Goal: Book appointment/travel/reservation

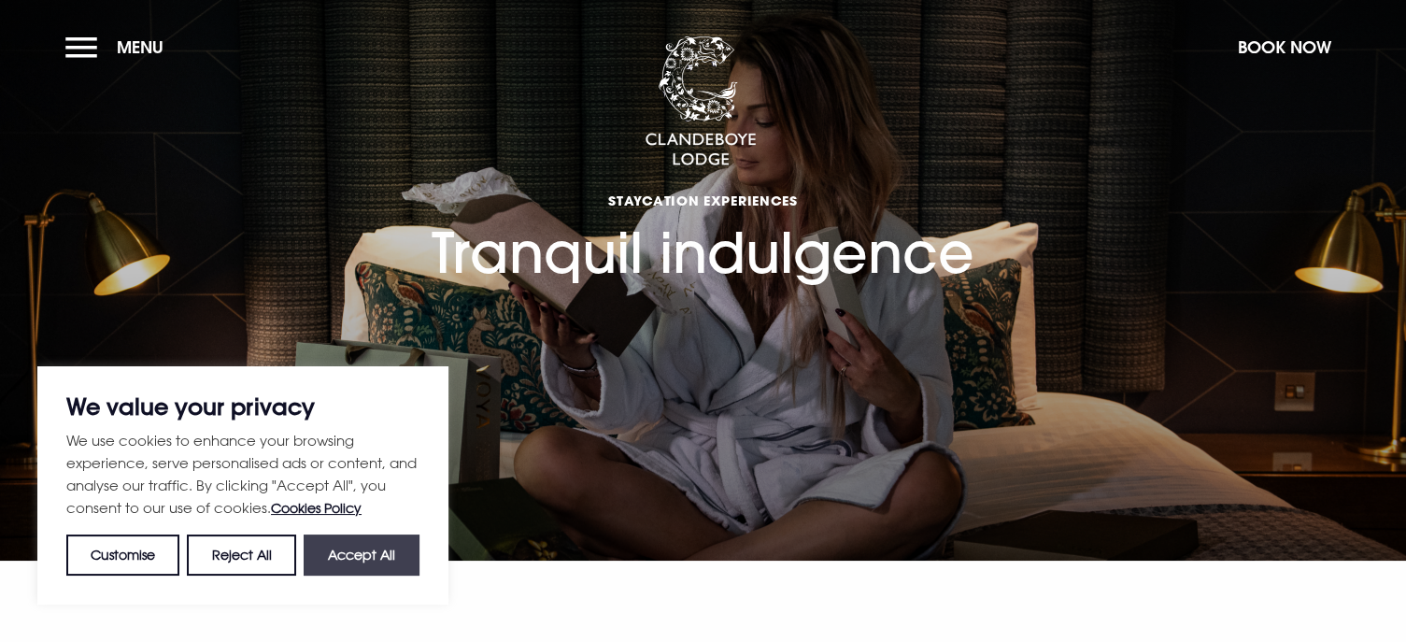
click at [367, 560] on button "Accept All" at bounding box center [362, 555] width 116 height 41
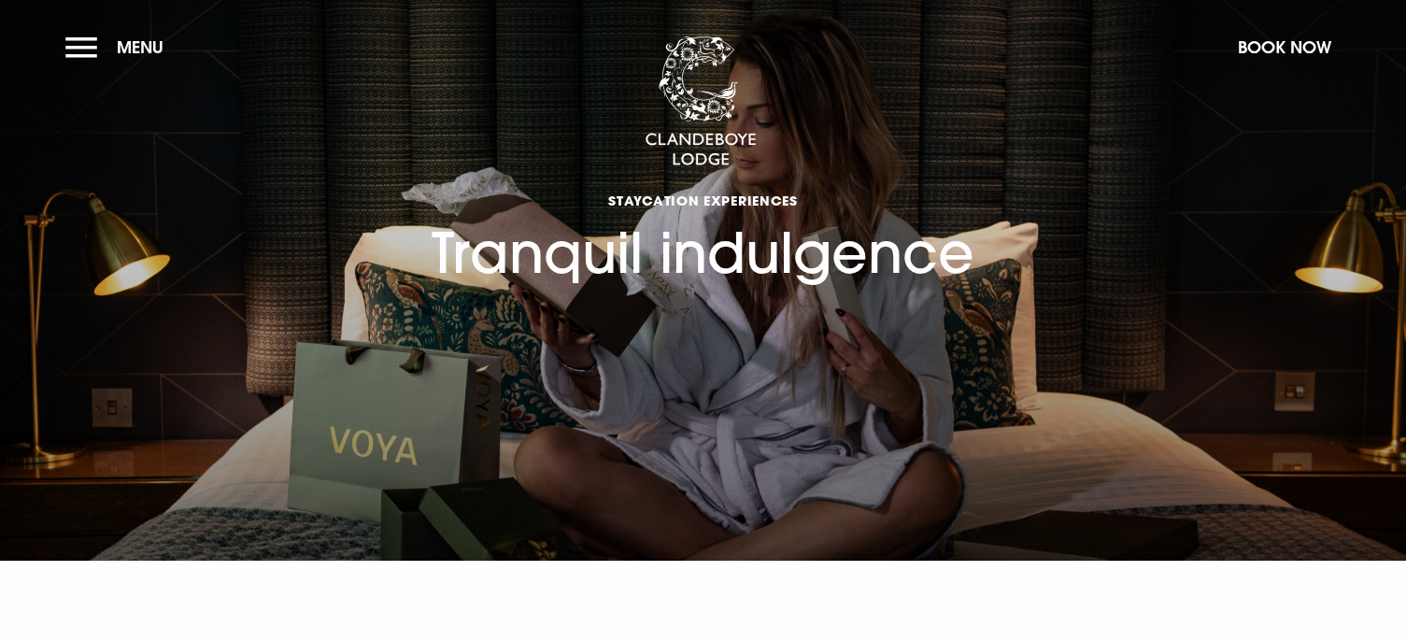
checkbox input "true"
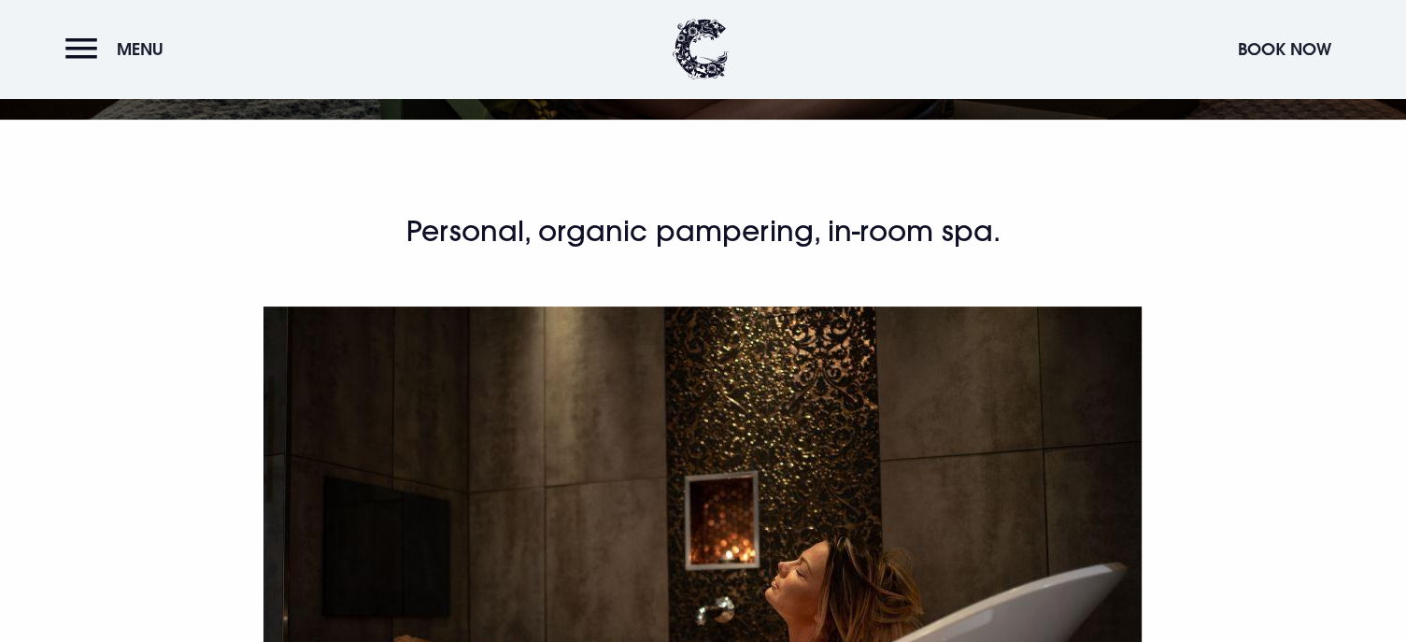
scroll to position [441, 0]
click at [1307, 51] on button "Book Now" at bounding box center [1285, 49] width 112 height 40
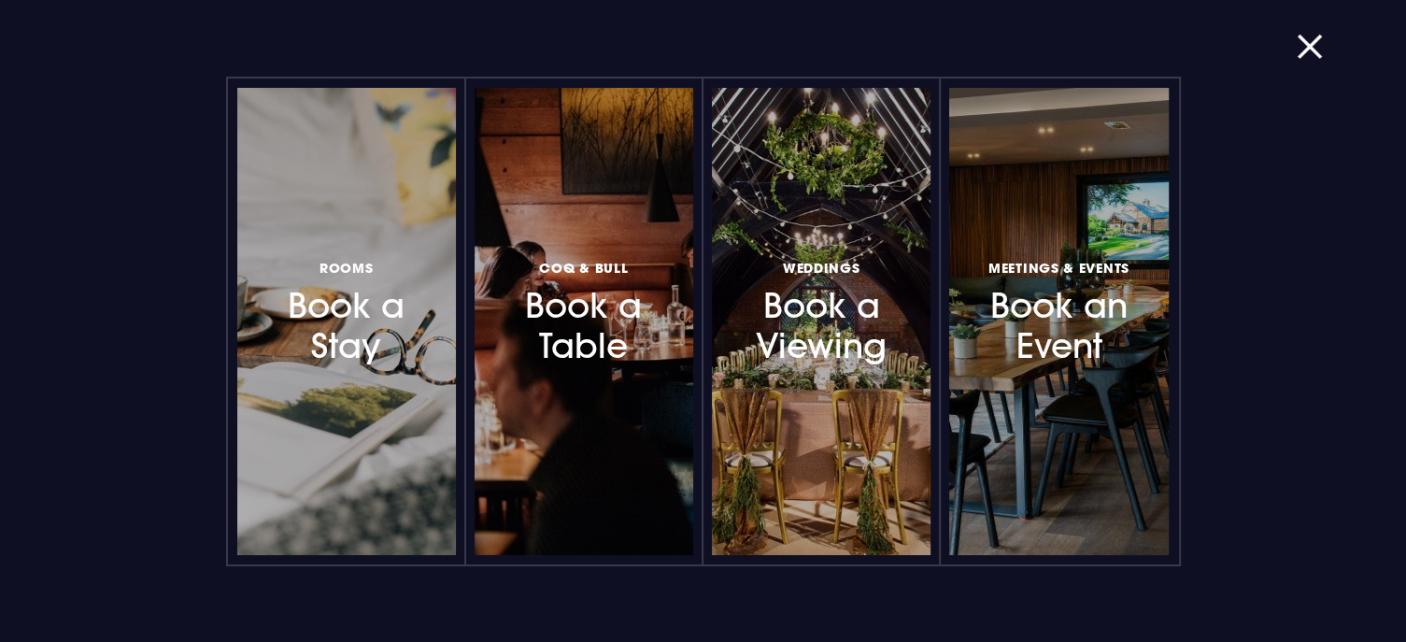
scroll to position [115, 0]
click at [1312, 50] on button "button" at bounding box center [1321, 46] width 49 height 19
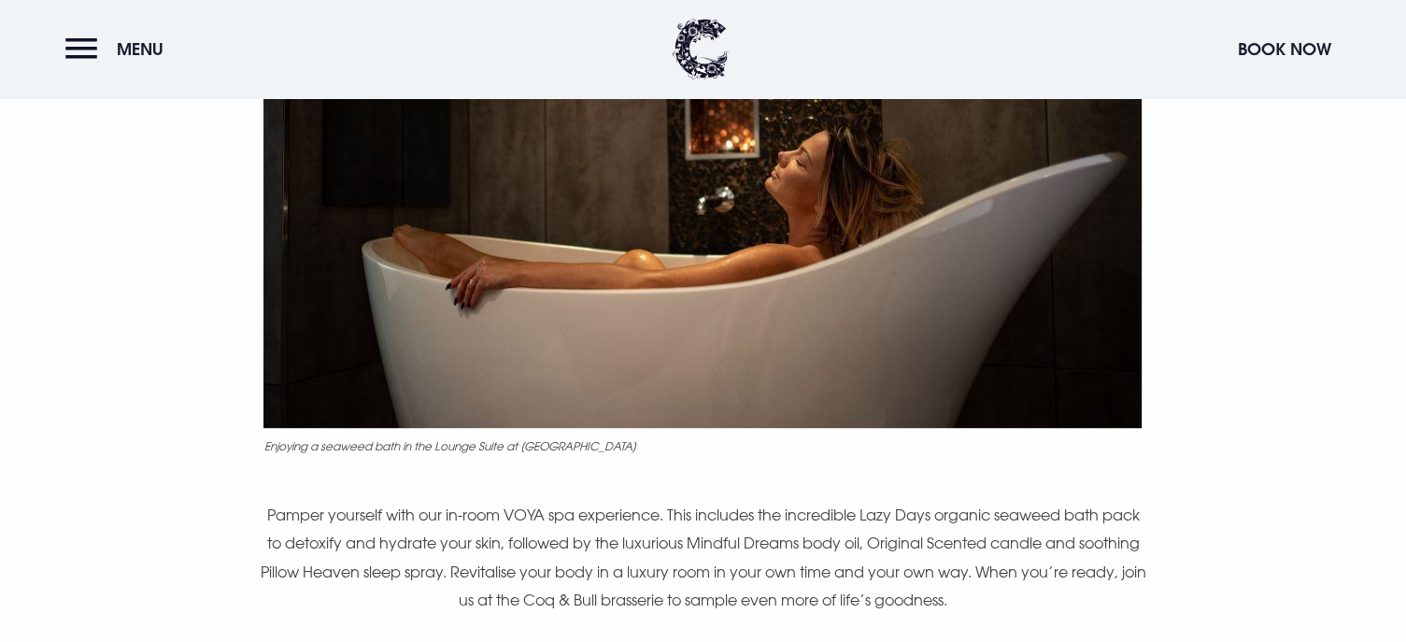
scroll to position [886, 0]
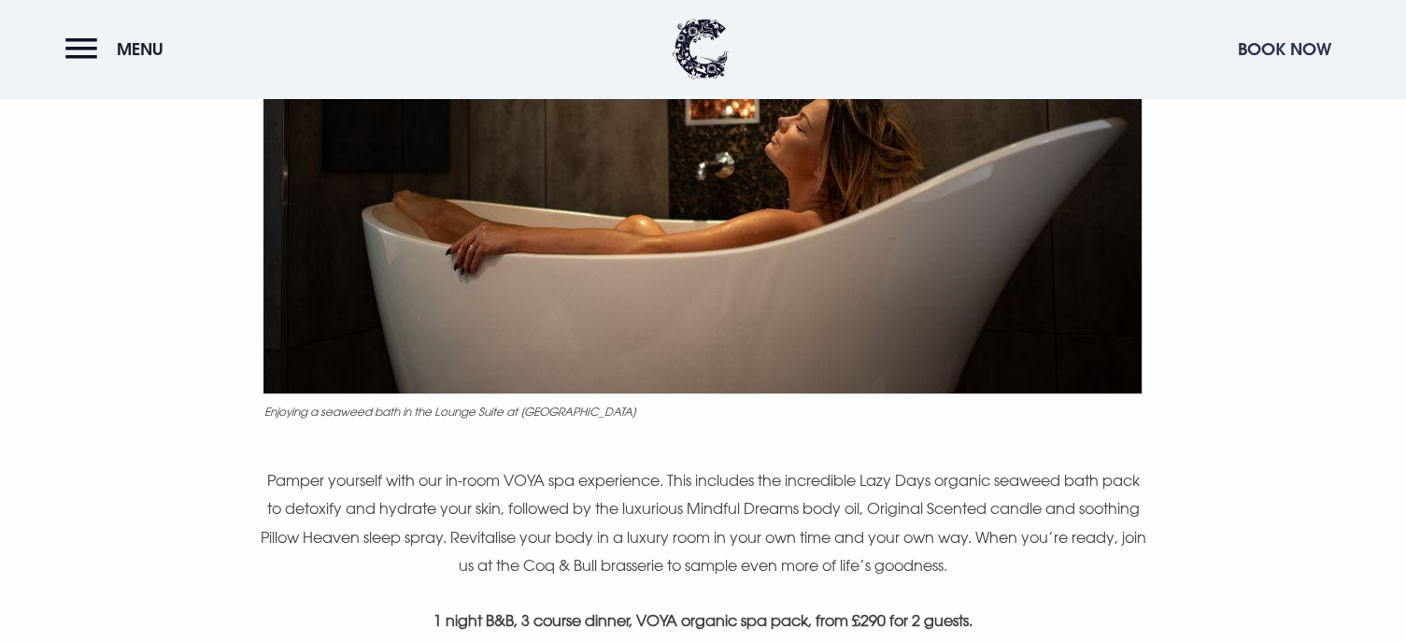
click at [1262, 40] on button "Book Now" at bounding box center [1285, 49] width 112 height 40
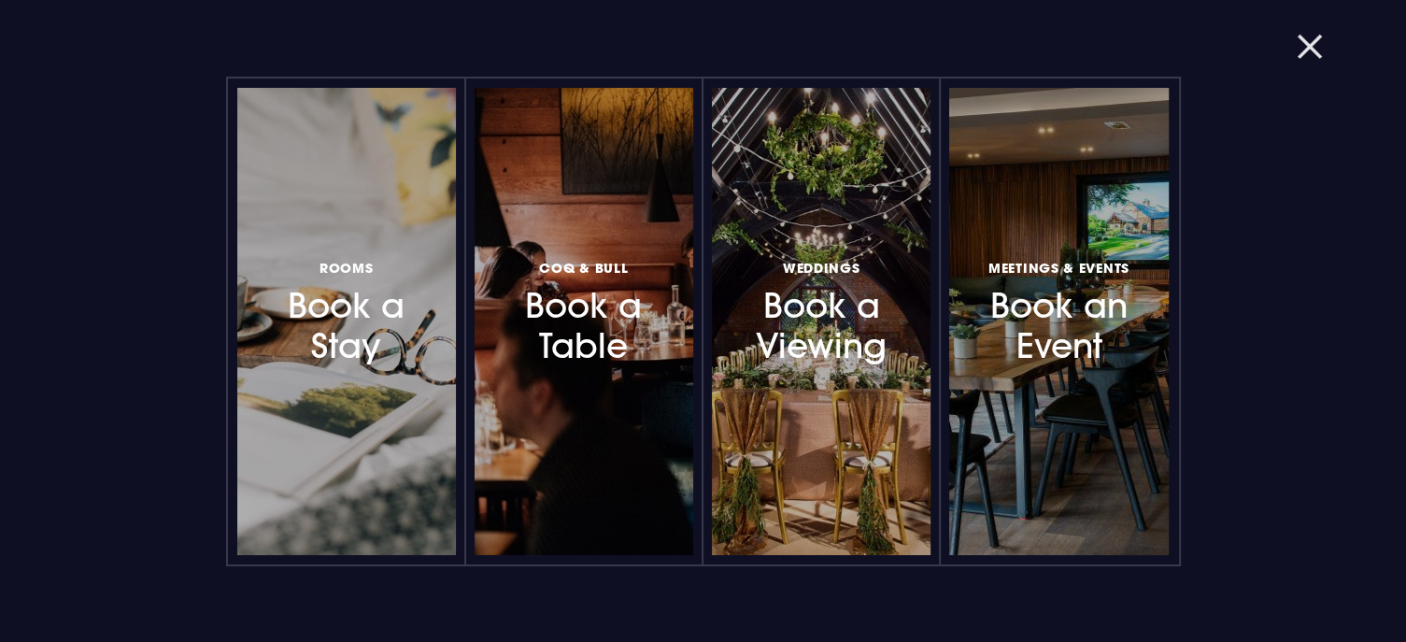
click at [1302, 51] on button "button" at bounding box center [1321, 46] width 49 height 19
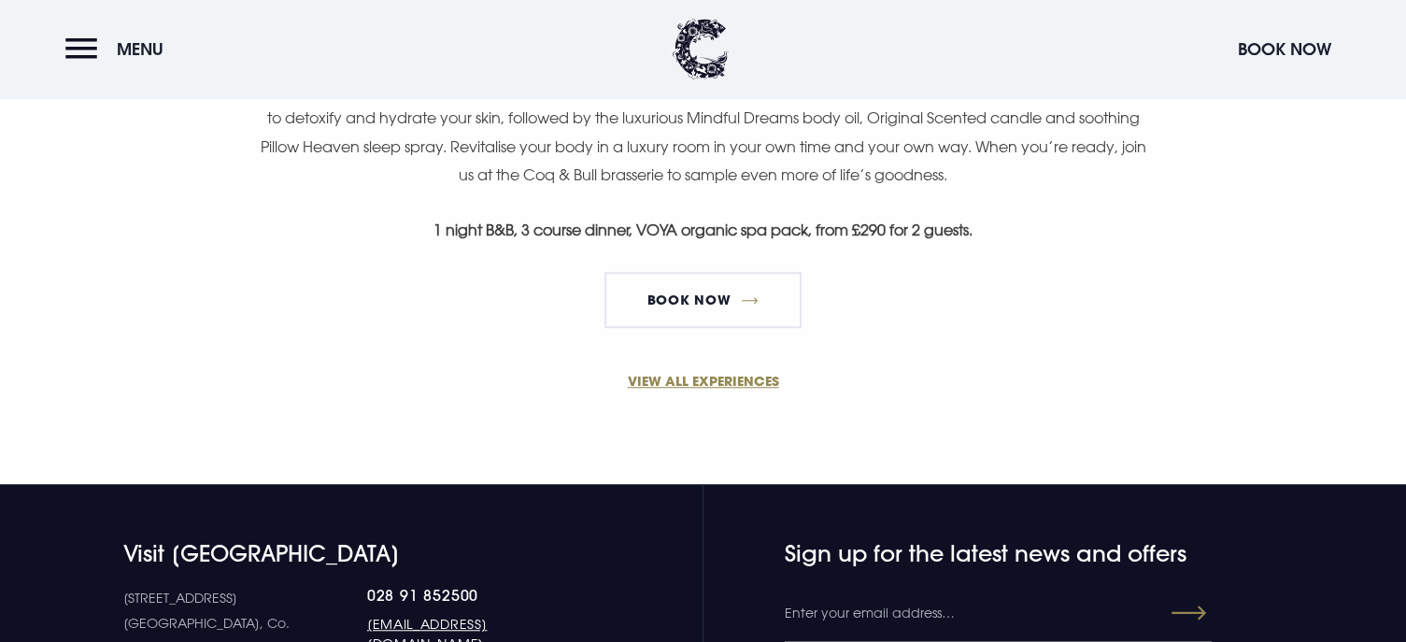
scroll to position [1275, 0]
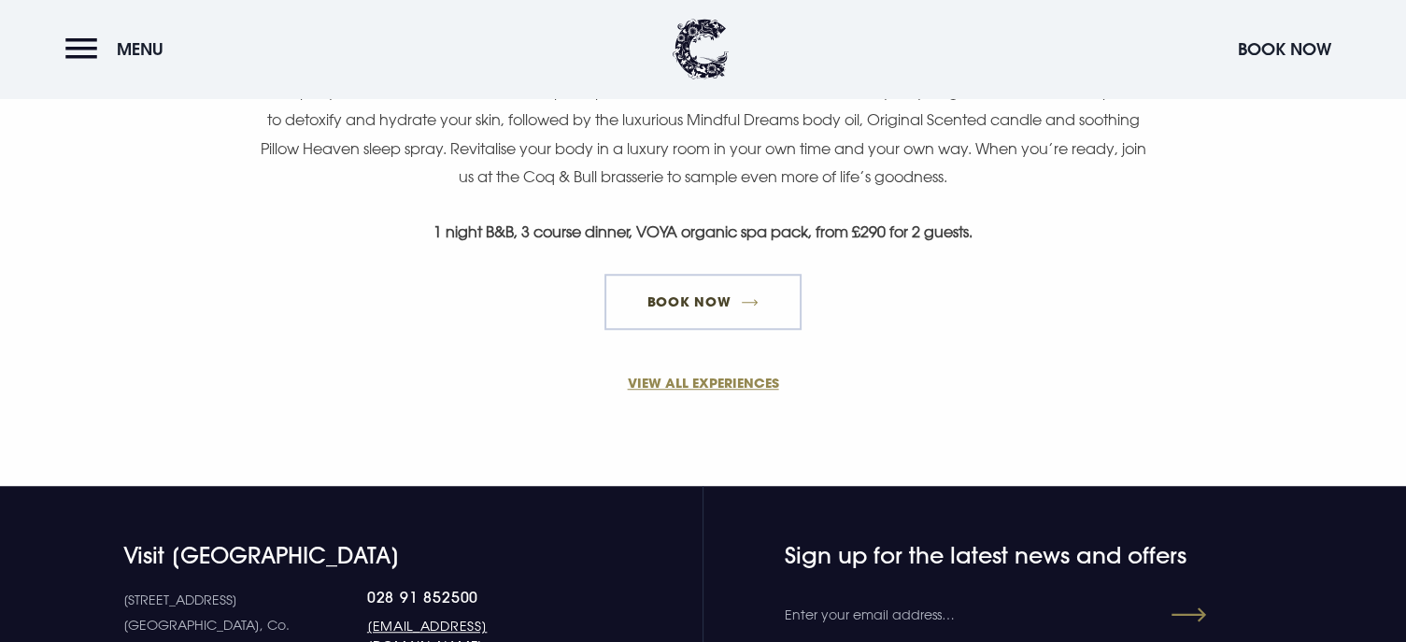
click at [749, 285] on link "Book Now" at bounding box center [703, 302] width 196 height 56
